Goal: Register for event/course

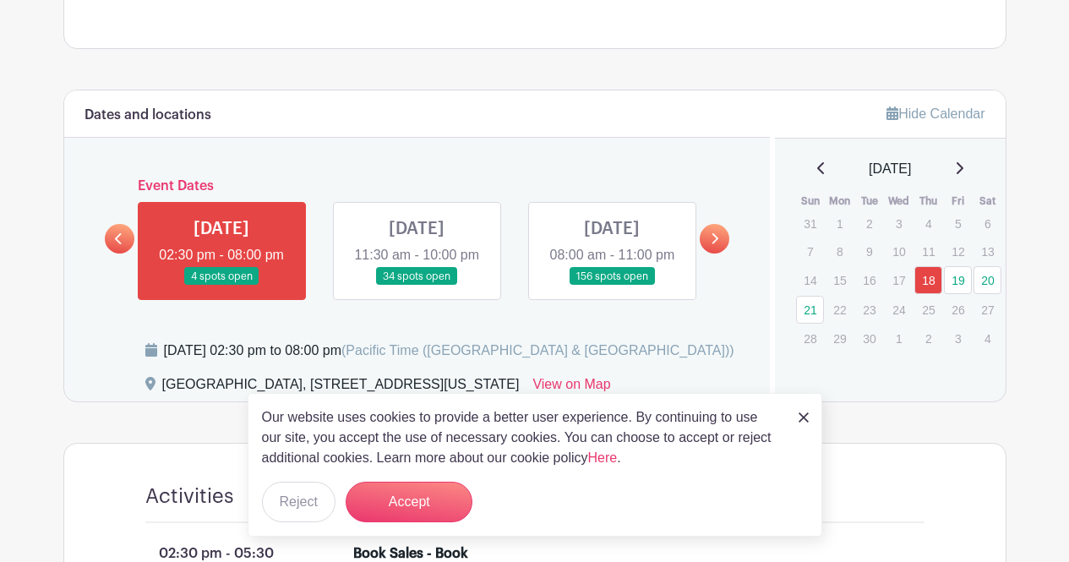
scroll to position [741, 0]
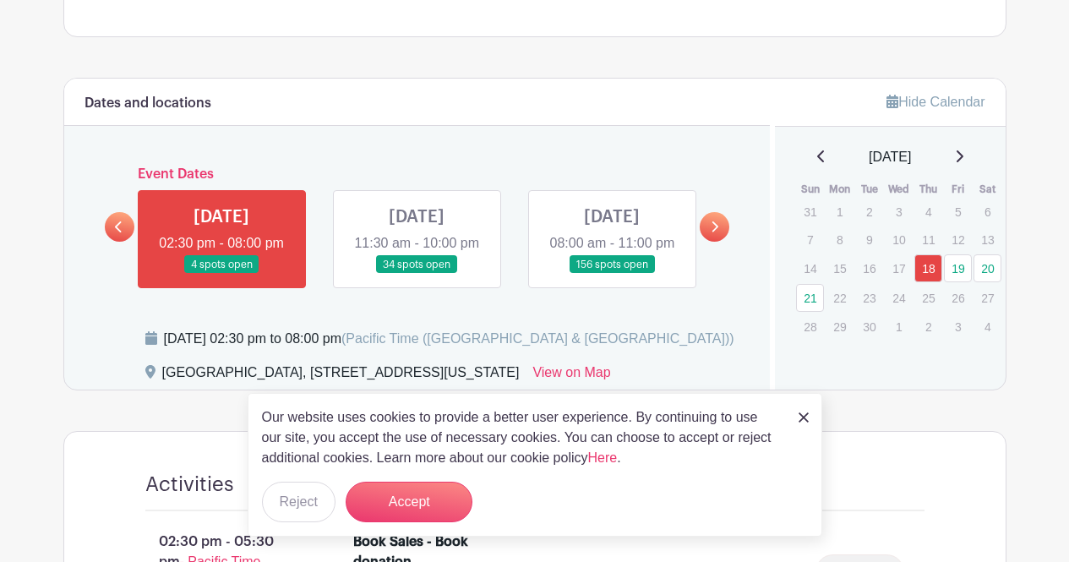
click at [612, 274] on link at bounding box center [612, 274] width 0 height 0
click at [425, 496] on button "Accept" at bounding box center [409, 502] width 127 height 41
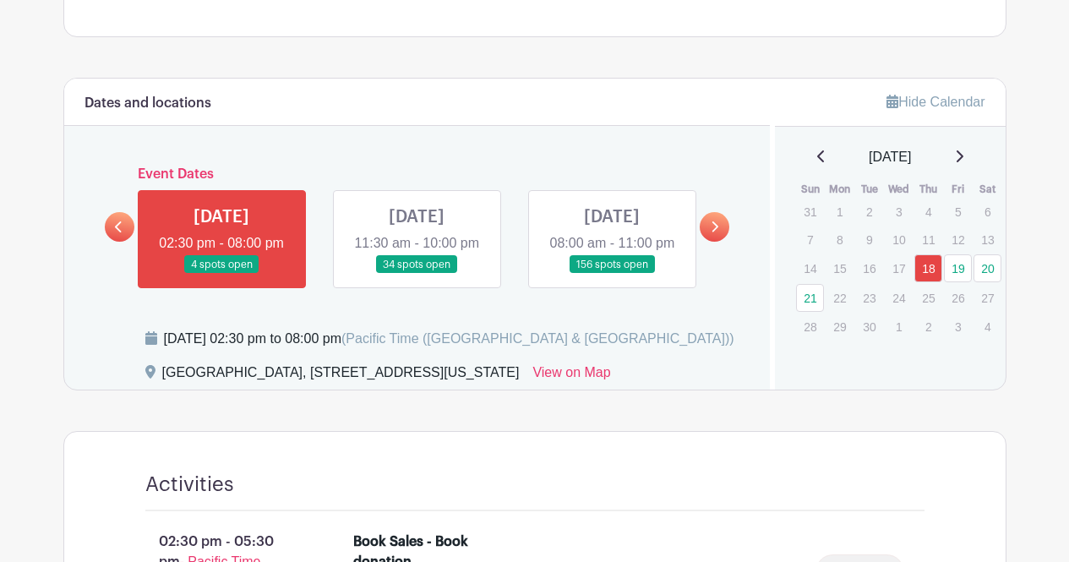
click at [612, 274] on link at bounding box center [612, 274] width 0 height 0
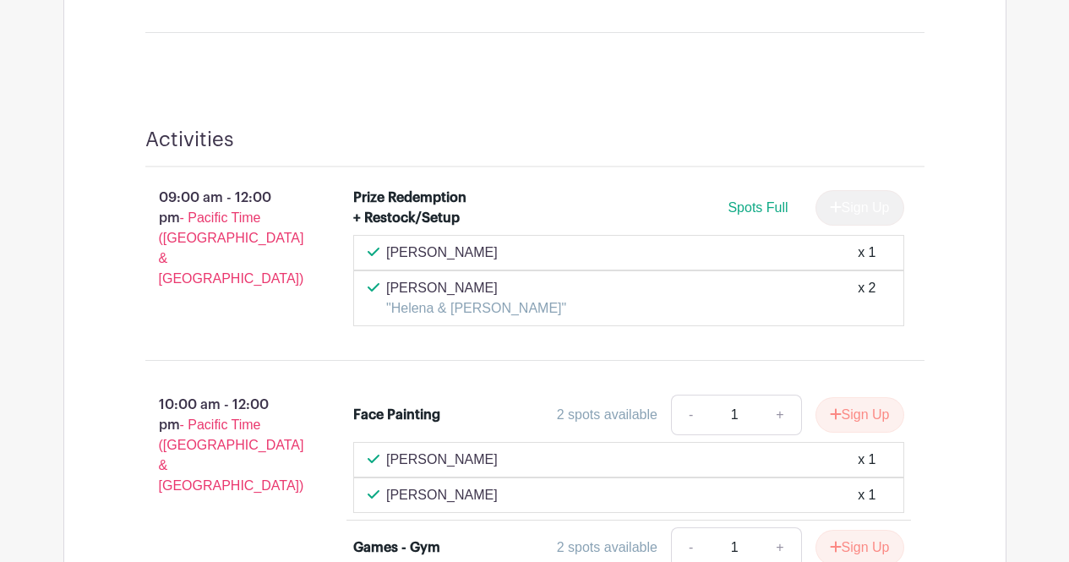
scroll to position [2665, 0]
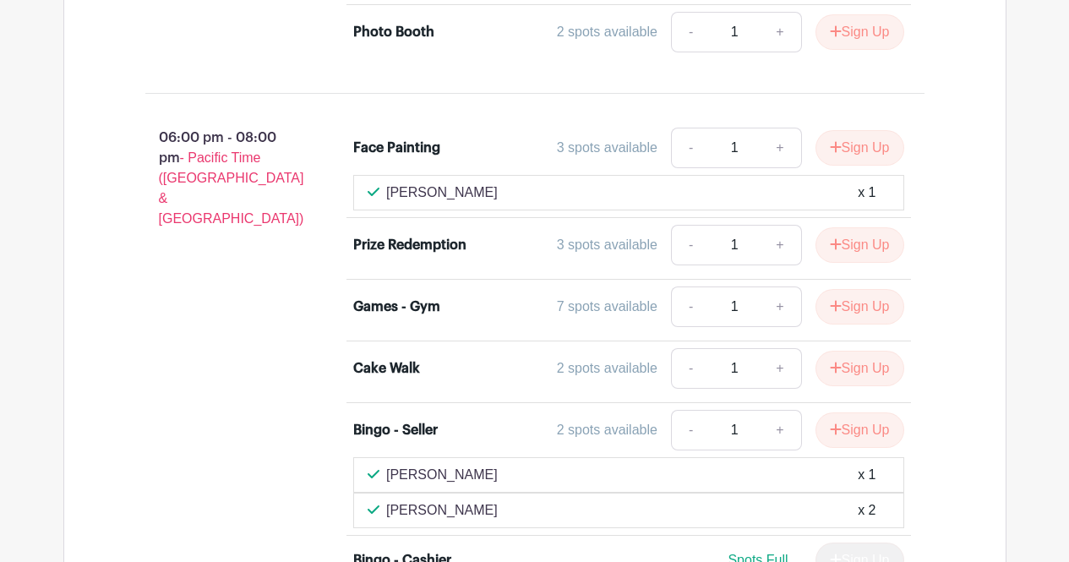
scroll to position [7015, 0]
click at [593, 358] on div "2 spots available" at bounding box center [607, 368] width 101 height 20
click at [409, 347] on div "Cake Walk 2 spots available - 1 + Sign Up" at bounding box center [628, 370] width 551 height 47
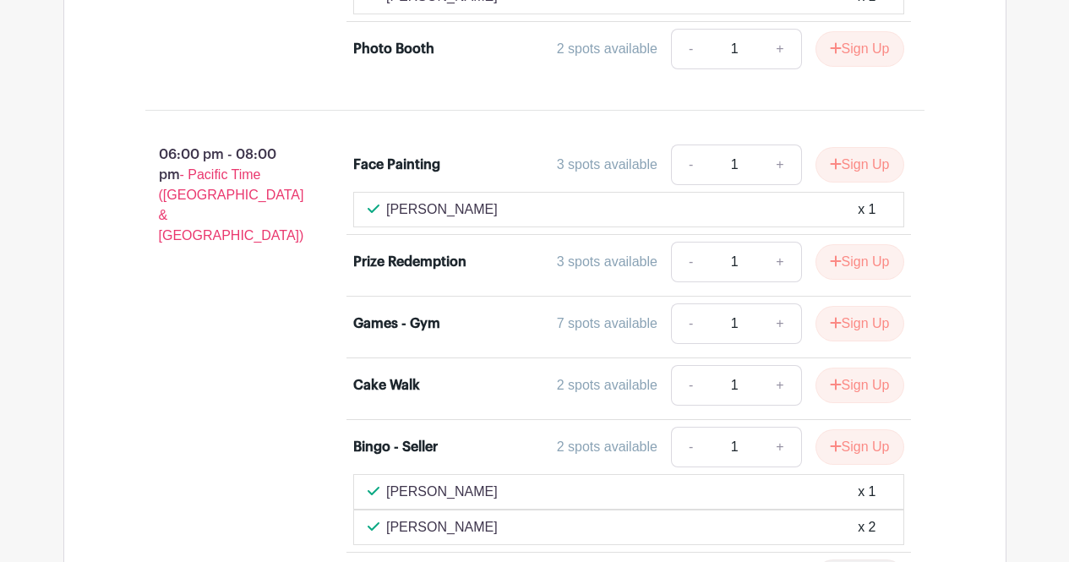
scroll to position [6999, 0]
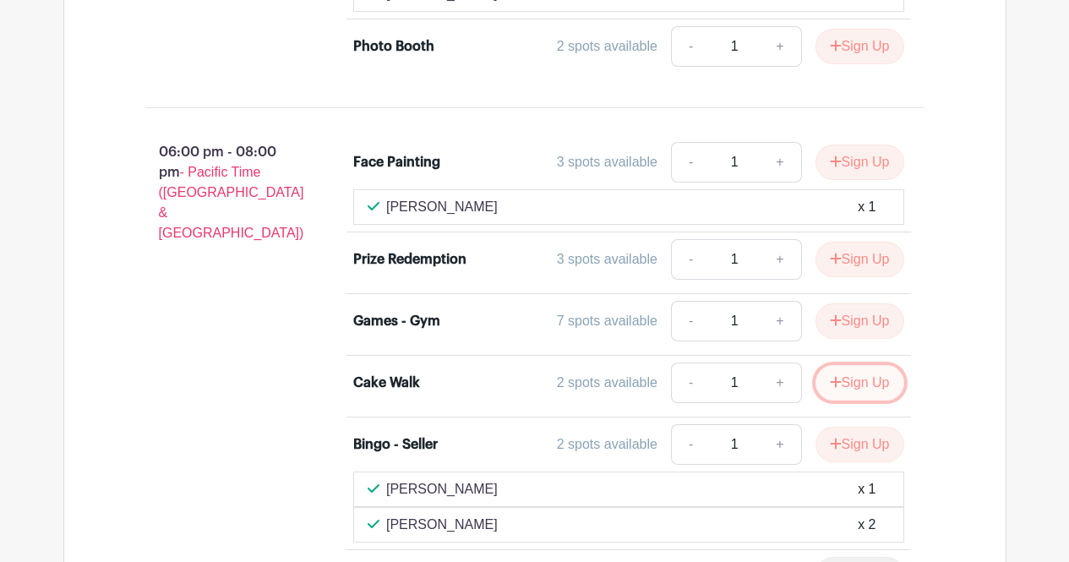
click at [877, 365] on button "Sign Up" at bounding box center [860, 383] width 89 height 36
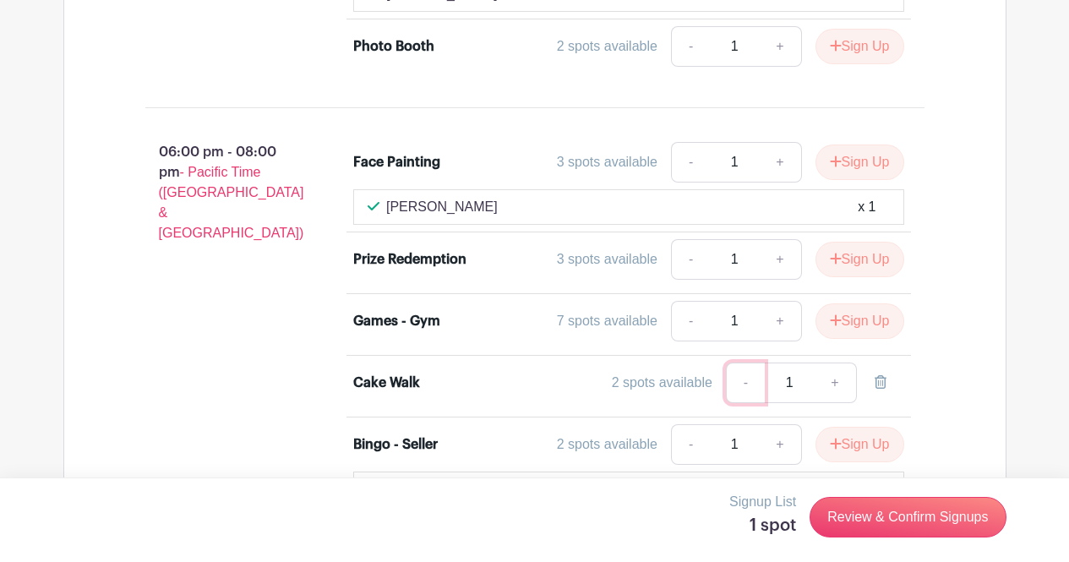
click at [734, 363] on link "-" at bounding box center [745, 383] width 39 height 41
click at [750, 363] on link "-" at bounding box center [745, 383] width 39 height 41
click at [894, 363] on link at bounding box center [880, 383] width 47 height 41
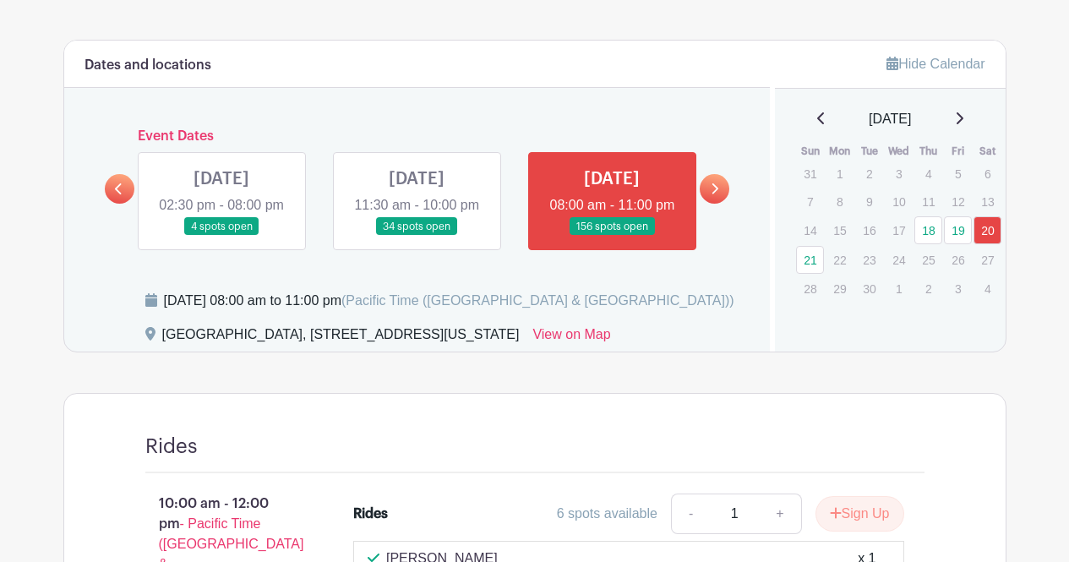
scroll to position [775, 0]
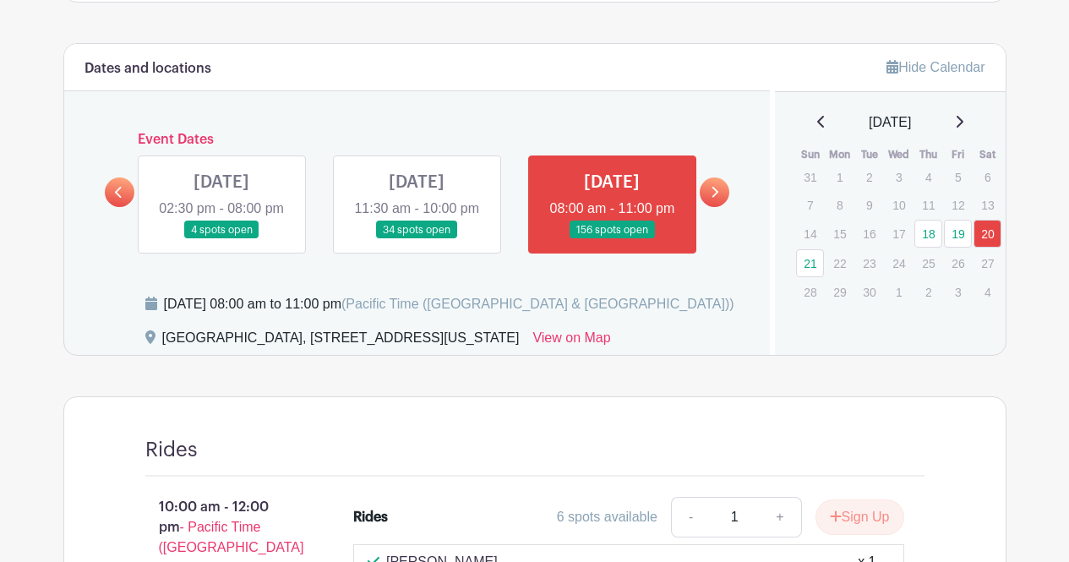
click at [417, 239] on link at bounding box center [417, 239] width 0 height 0
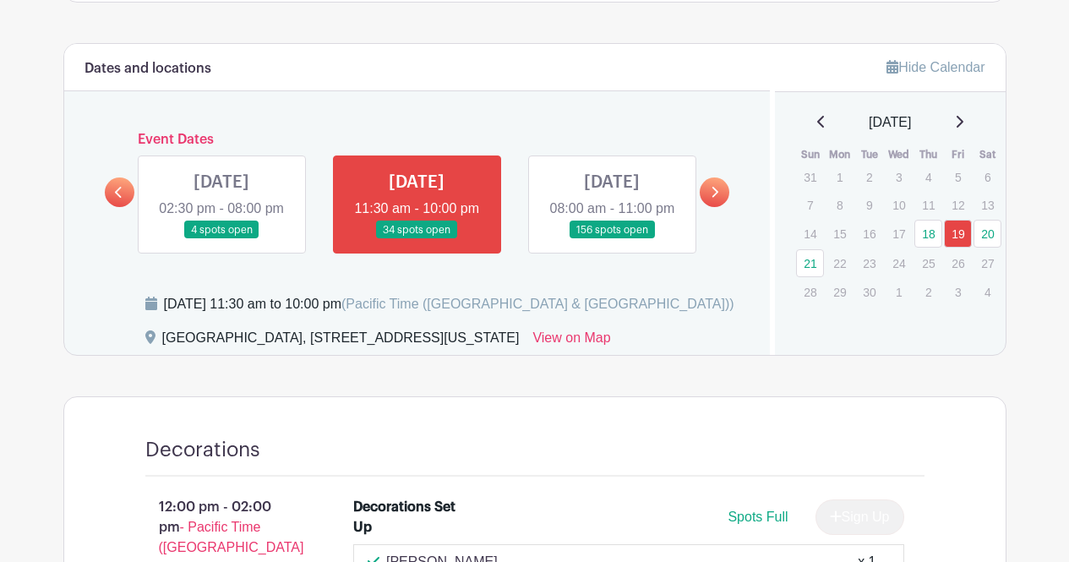
click at [417, 239] on link at bounding box center [417, 239] width 0 height 0
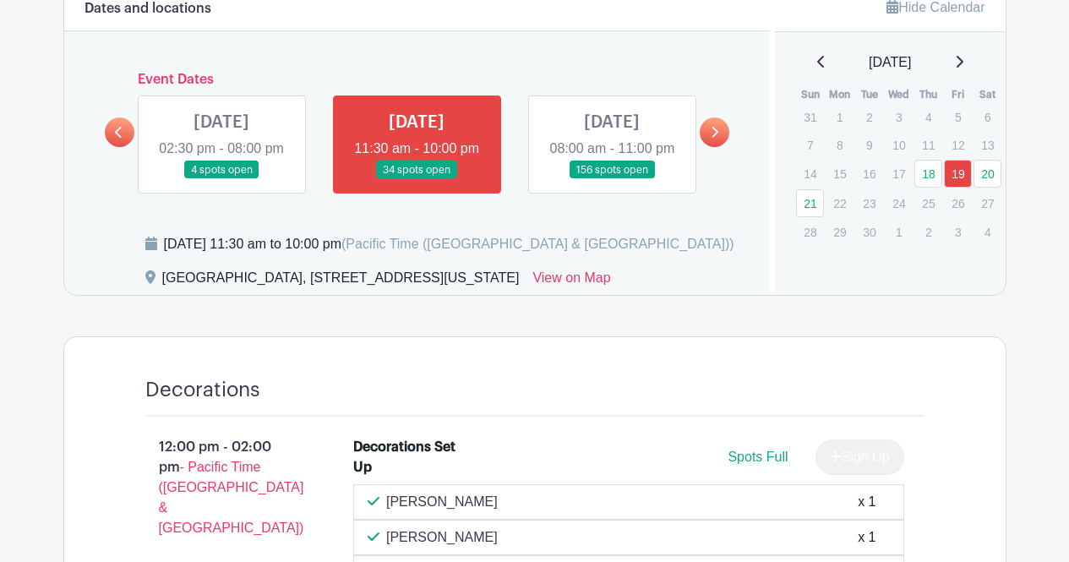
scroll to position [833, 0]
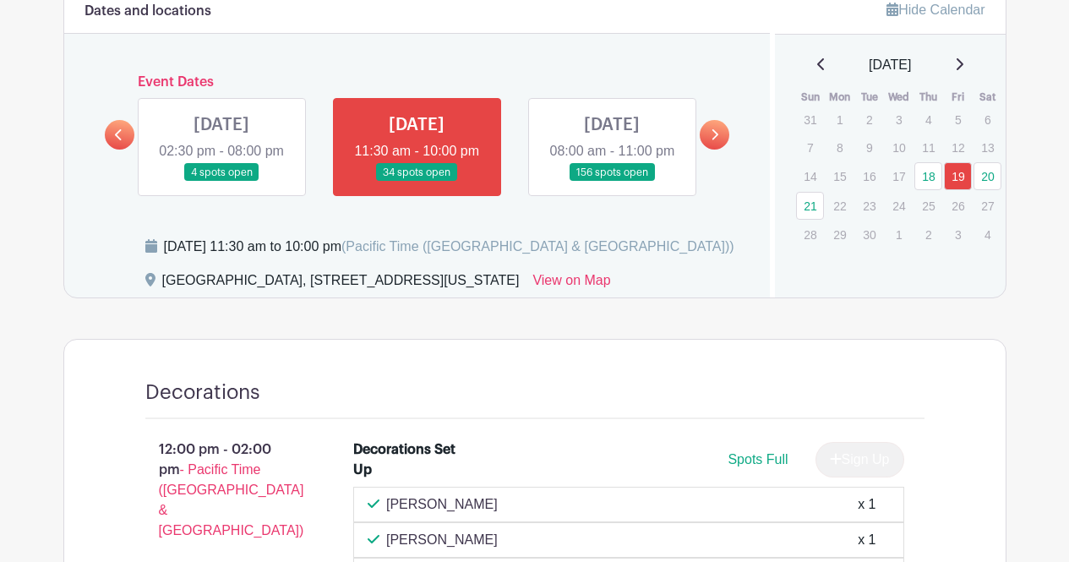
click at [221, 182] on link at bounding box center [221, 182] width 0 height 0
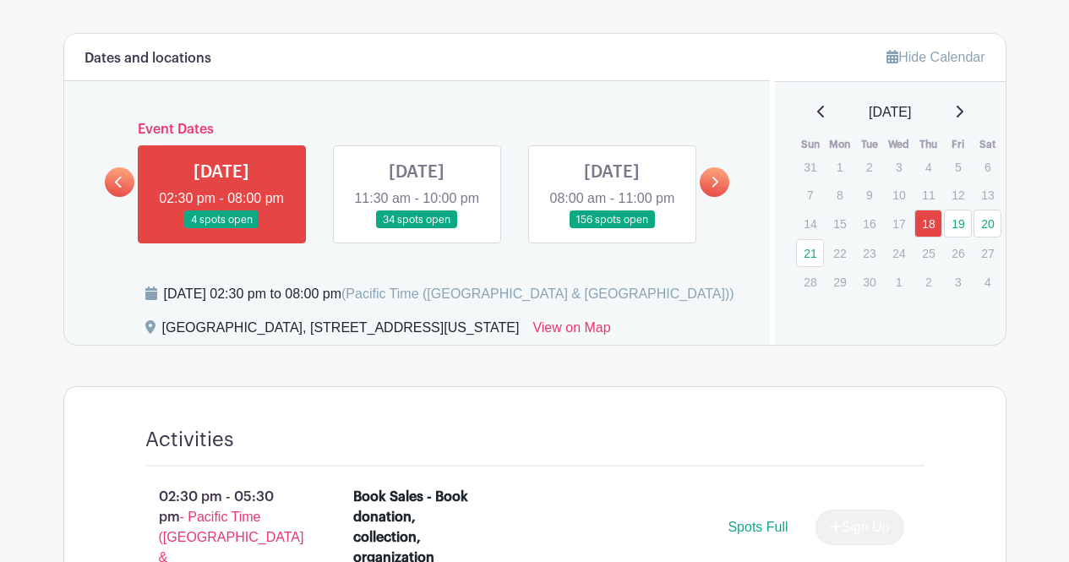
scroll to position [771, 0]
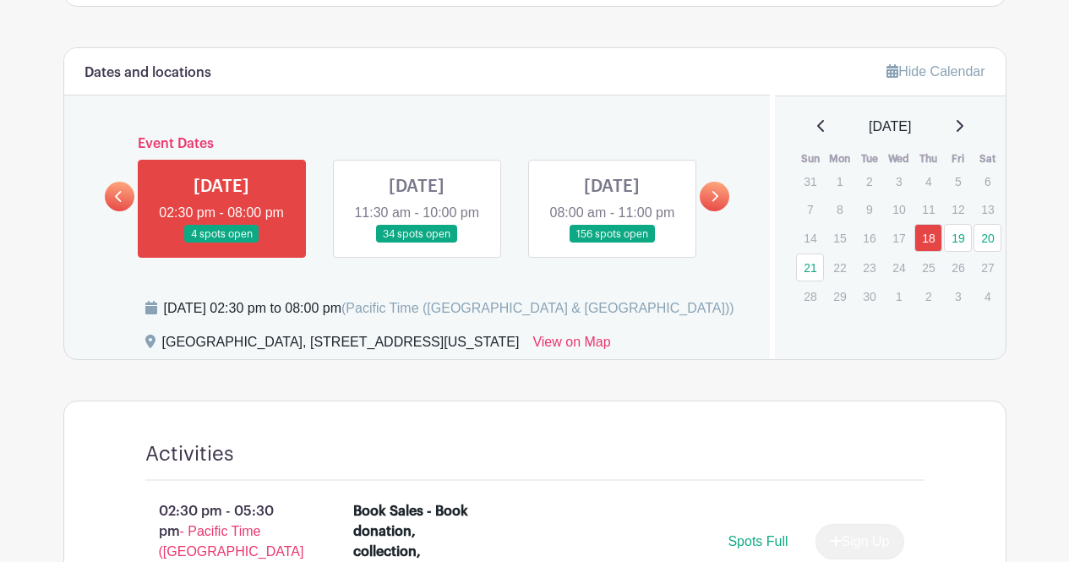
click at [417, 243] on link at bounding box center [417, 243] width 0 height 0
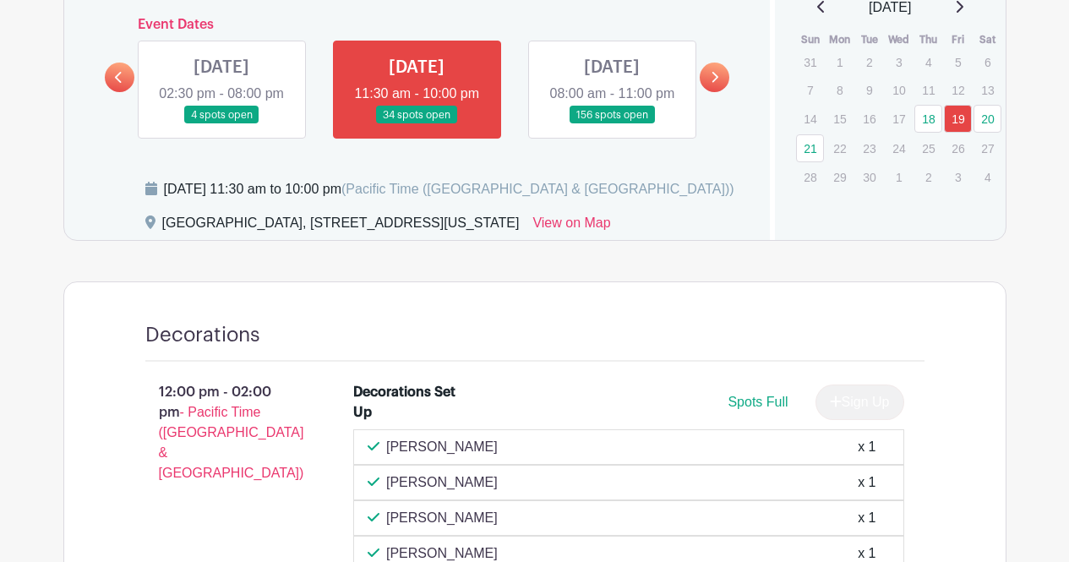
scroll to position [889, 0]
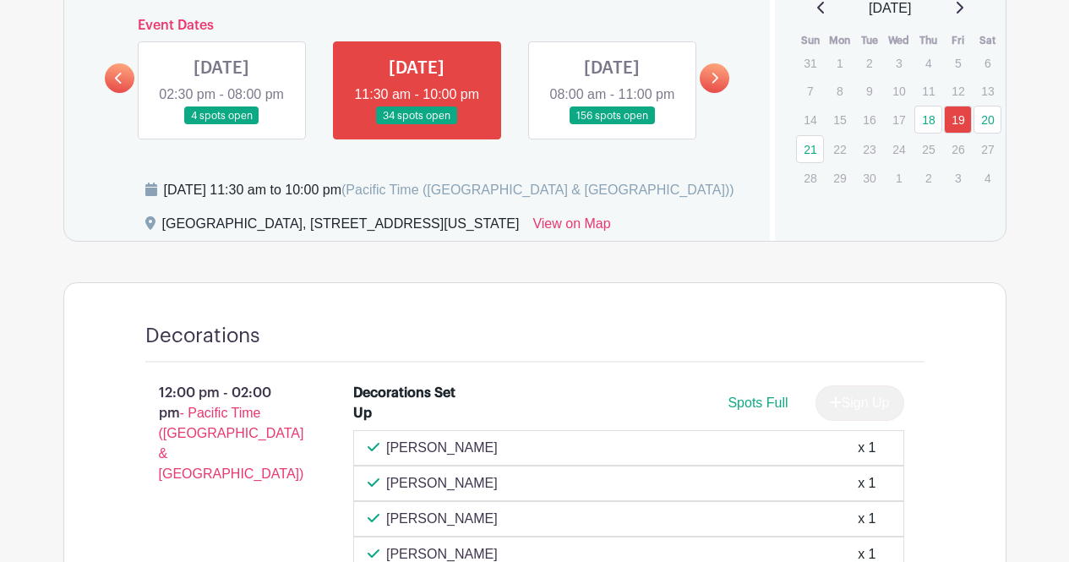
click at [417, 125] on link at bounding box center [417, 125] width 0 height 0
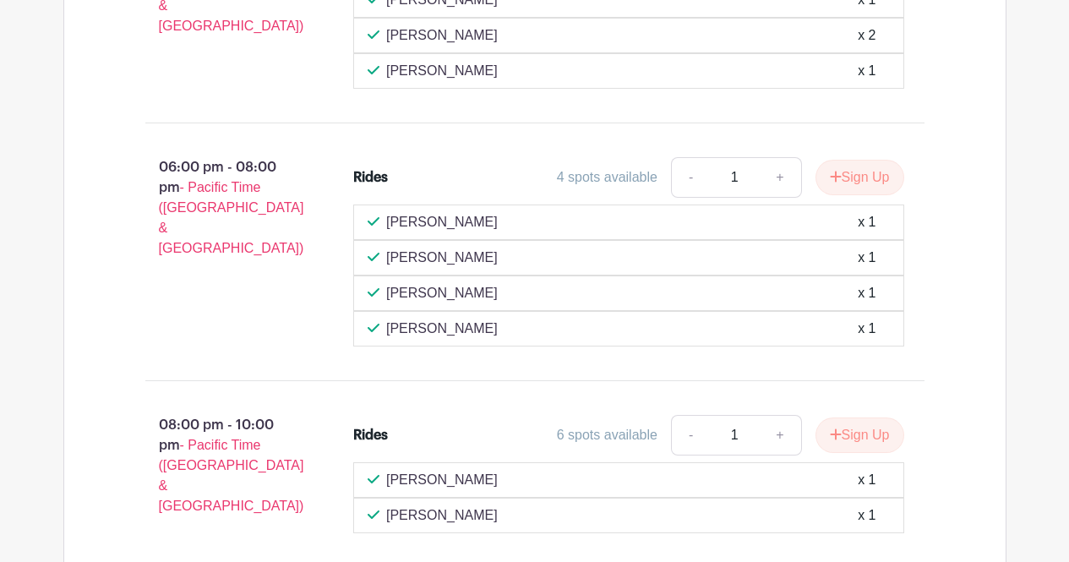
scroll to position [1717, 0]
click at [850, 194] on button "Sign Up" at bounding box center [860, 177] width 89 height 36
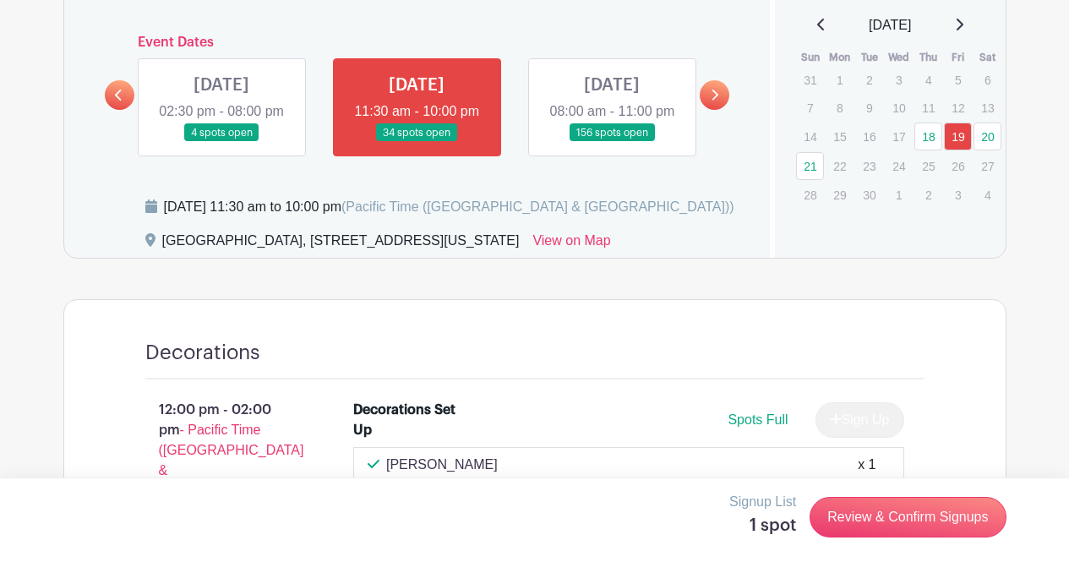
scroll to position [871, 0]
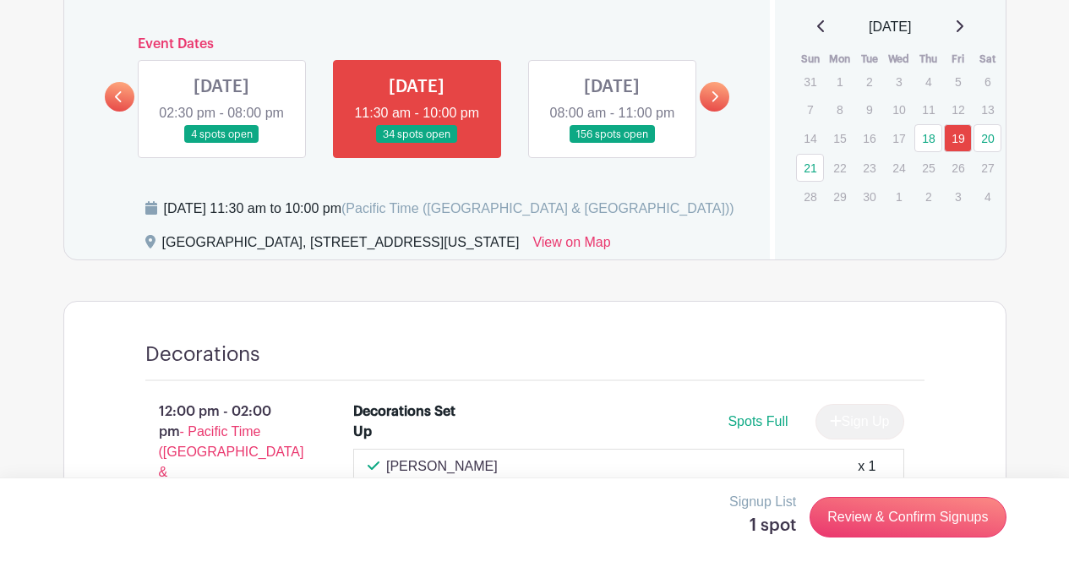
click at [612, 144] on link at bounding box center [612, 144] width 0 height 0
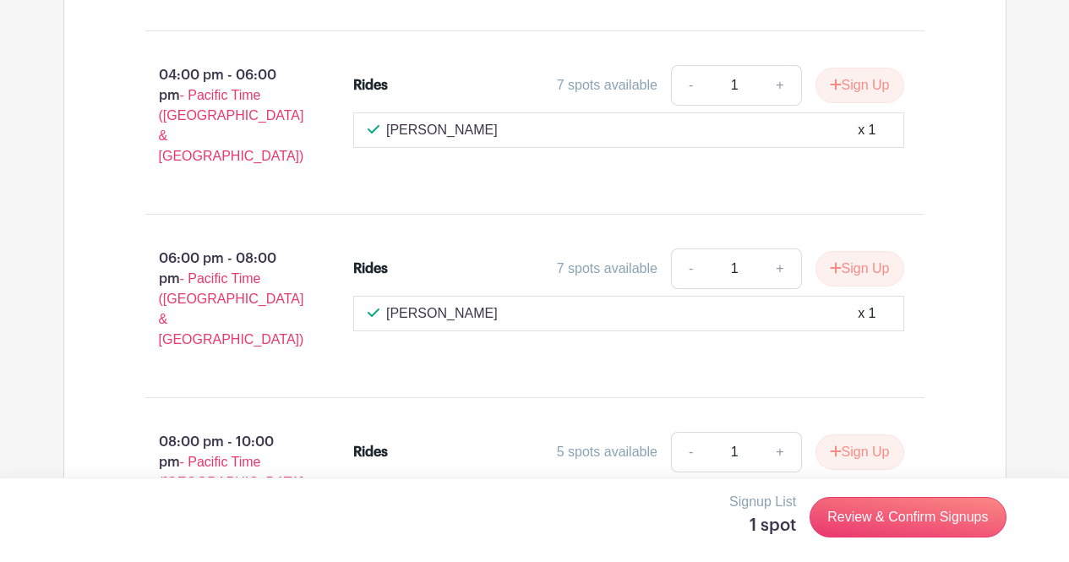
scroll to position [1761, 0]
click at [866, 251] on button "Sign Up" at bounding box center [860, 269] width 89 height 36
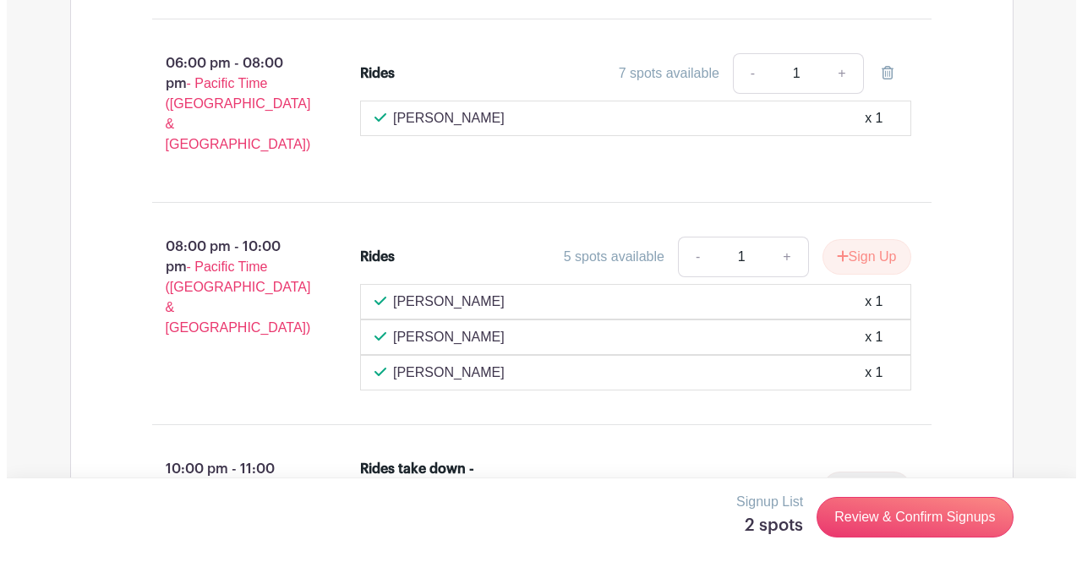
scroll to position [1954, 0]
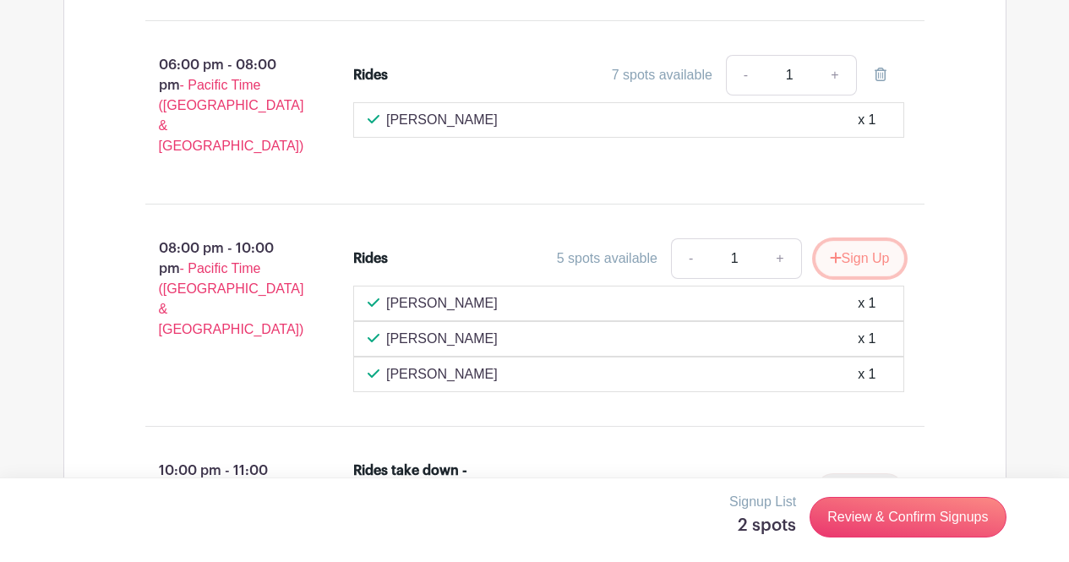
click at [851, 241] on button "Sign Up" at bounding box center [860, 259] width 89 height 36
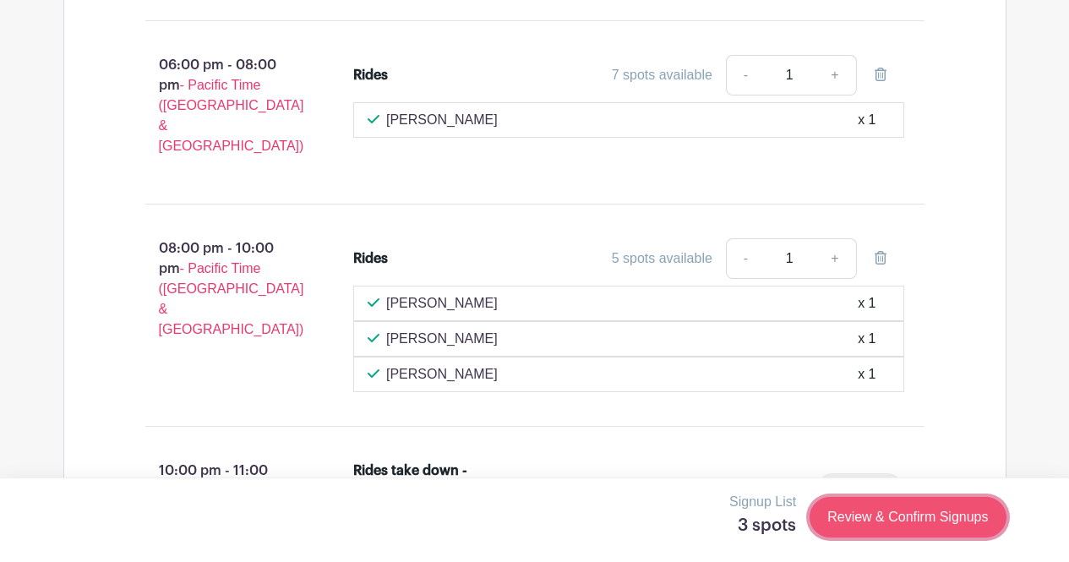
click at [885, 508] on link "Review & Confirm Signups" at bounding box center [908, 517] width 196 height 41
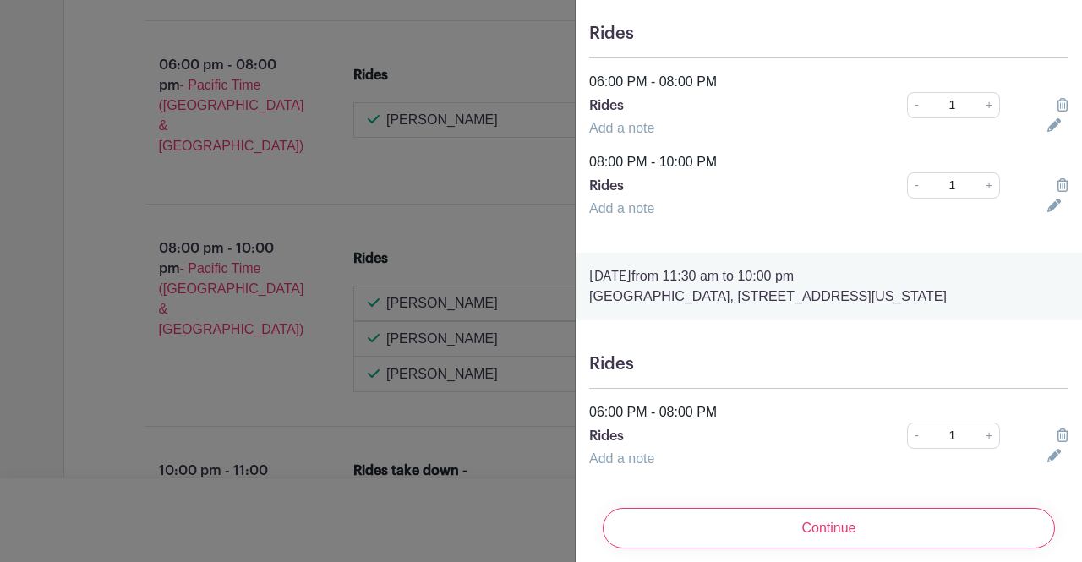
scroll to position [166, 0]
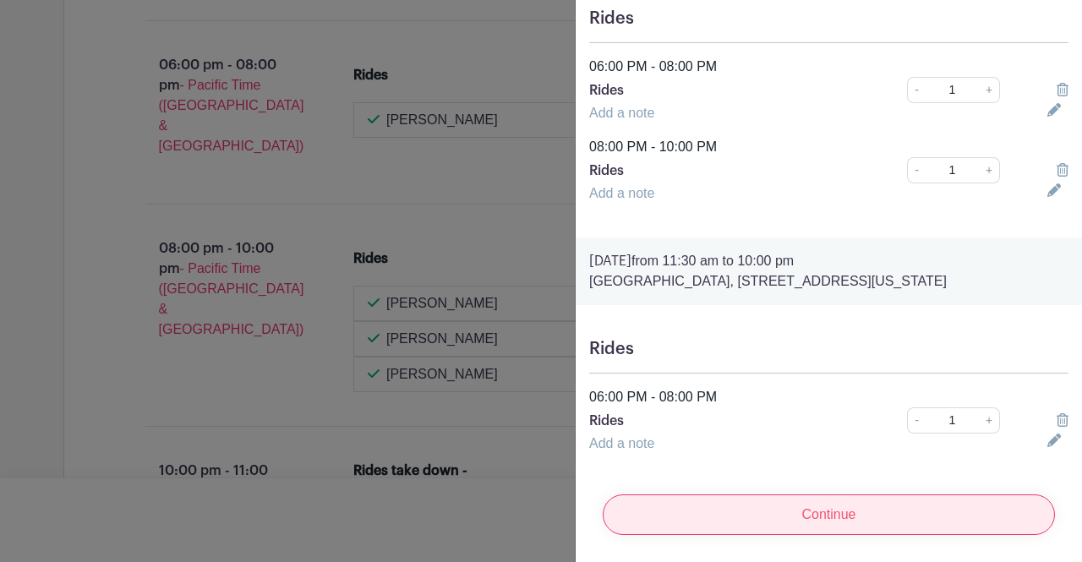
click at [911, 506] on input "Continue" at bounding box center [829, 515] width 452 height 41
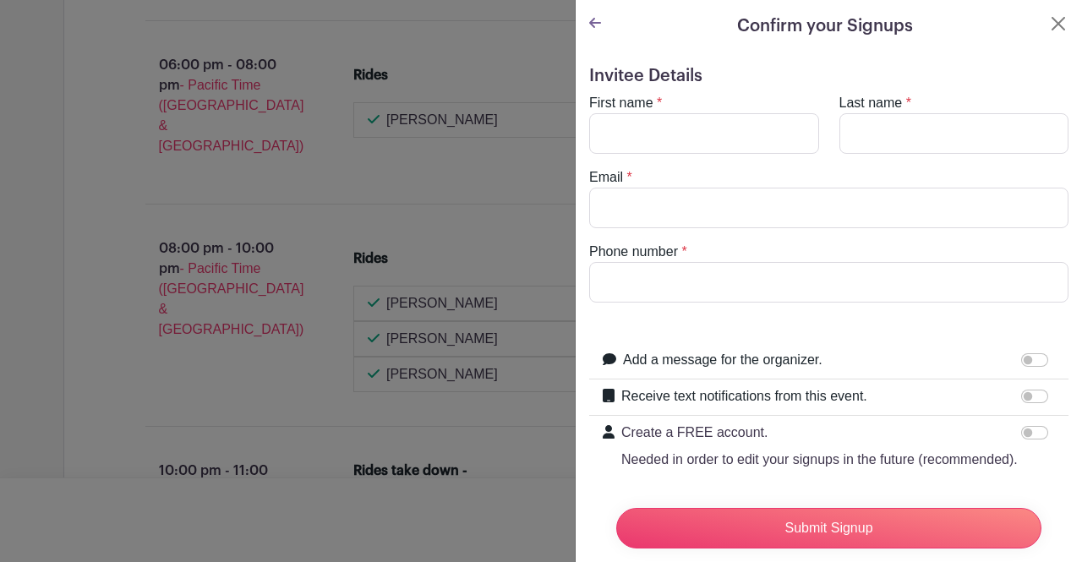
scroll to position [1, 0]
click at [770, 132] on input "First name" at bounding box center [704, 132] width 230 height 41
type input "[PERSON_NAME]"
type input "A Khazaal"
type input "[EMAIL_ADDRESS][DOMAIN_NAME]"
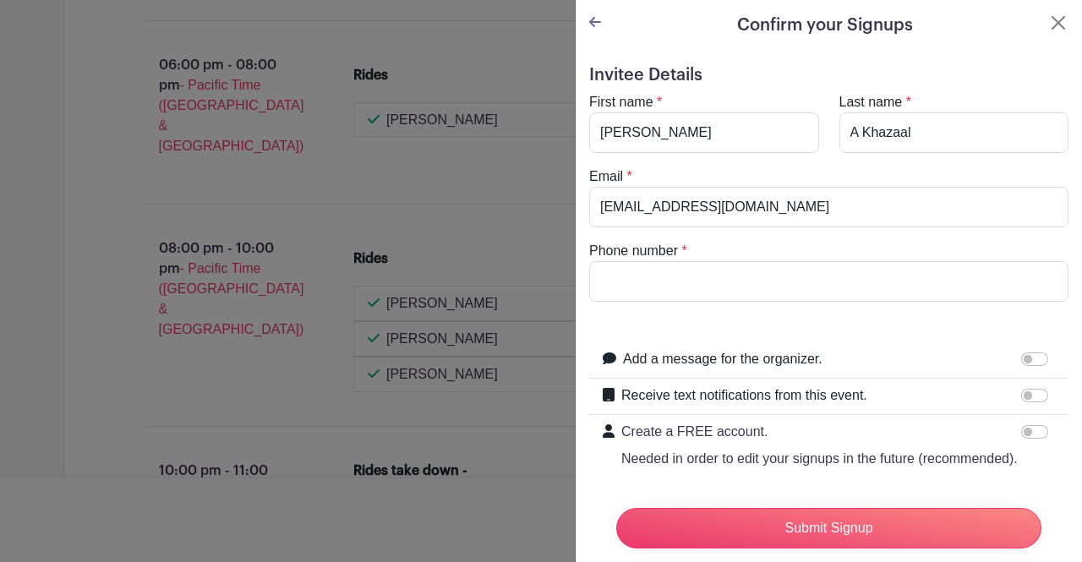
type input "2062509916"
click at [853, 130] on input "A Khazaal" at bounding box center [954, 132] width 230 height 41
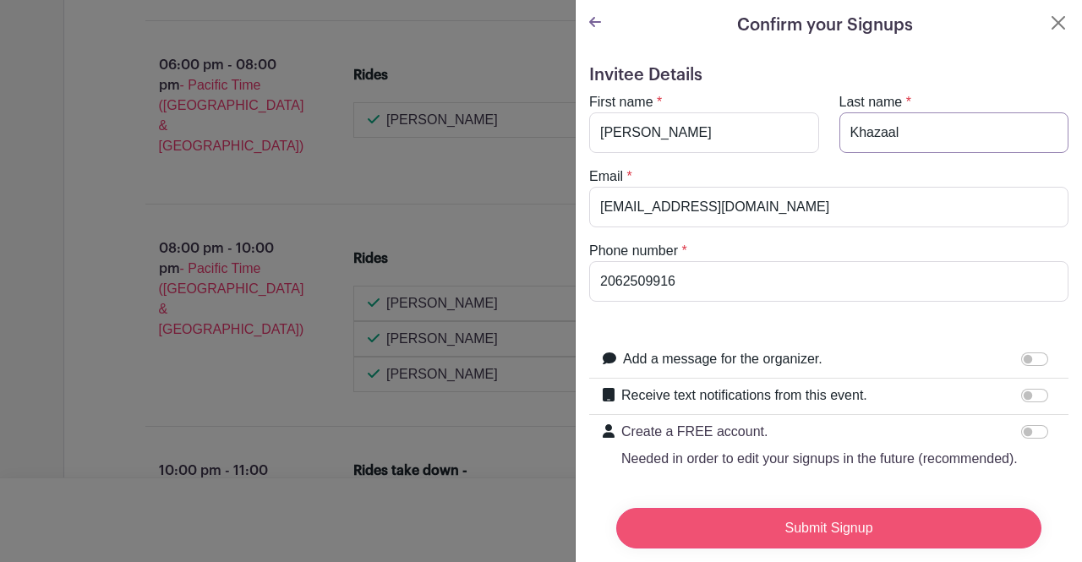
type input "Khazaal"
click at [807, 508] on input "Submit Signup" at bounding box center [828, 528] width 425 height 41
